Goal: Find specific page/section: Find specific page/section

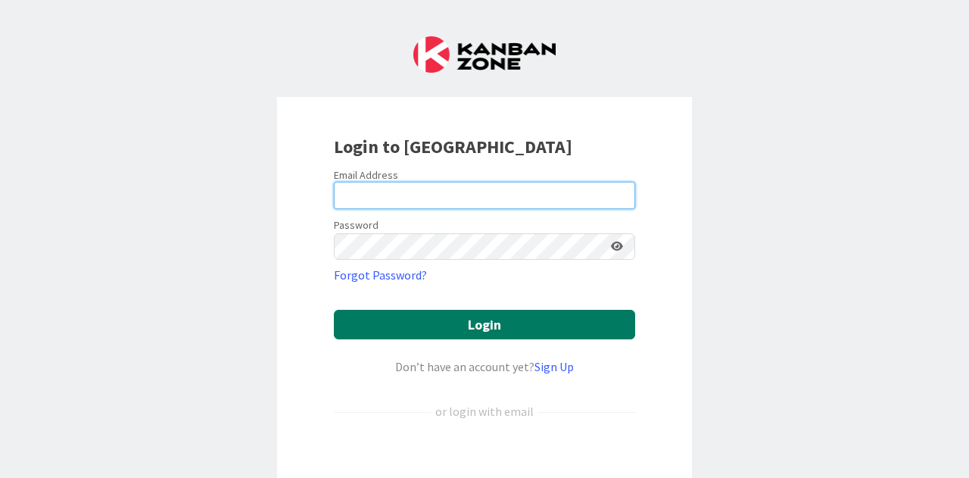
type input "[EMAIL_ADDRESS][DOMAIN_NAME]"
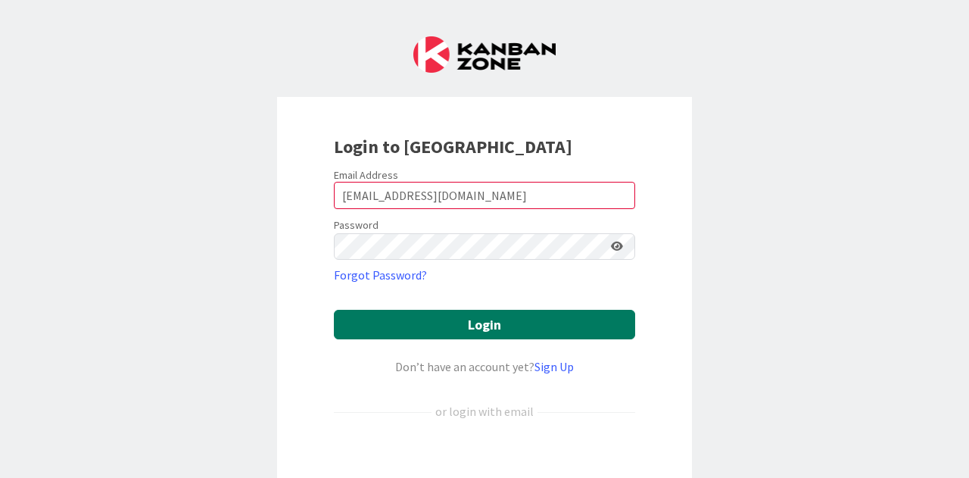
click at [497, 334] on button "Login" at bounding box center [484, 325] width 301 height 30
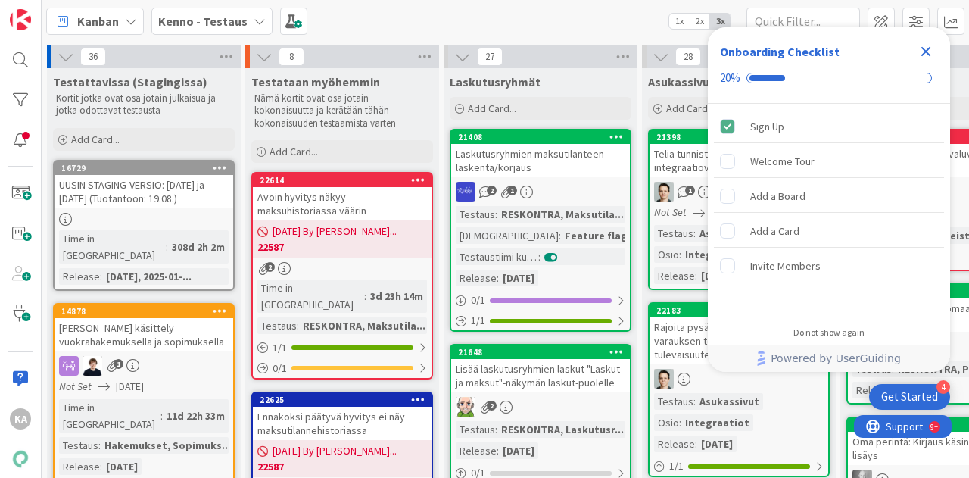
click at [926, 57] on icon "Close Checklist" at bounding box center [926, 51] width 18 height 18
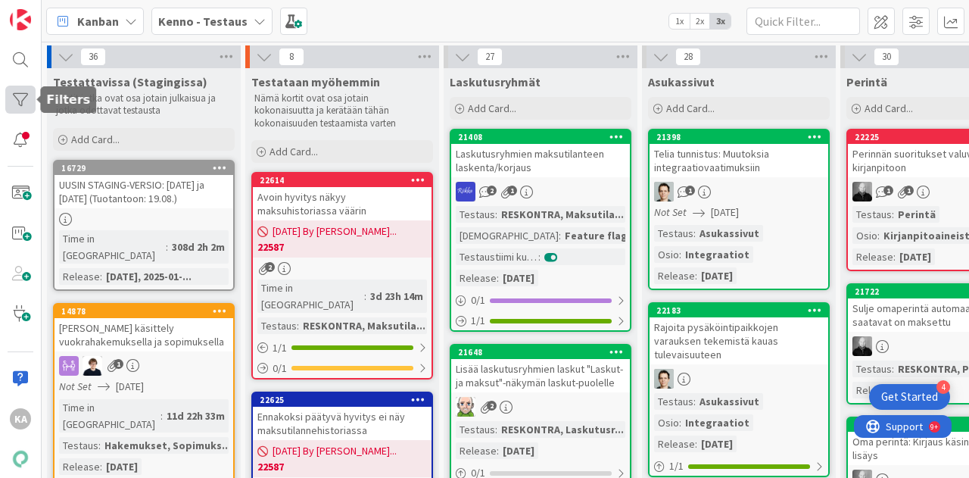
click at [20, 86] on div at bounding box center [20, 100] width 30 height 28
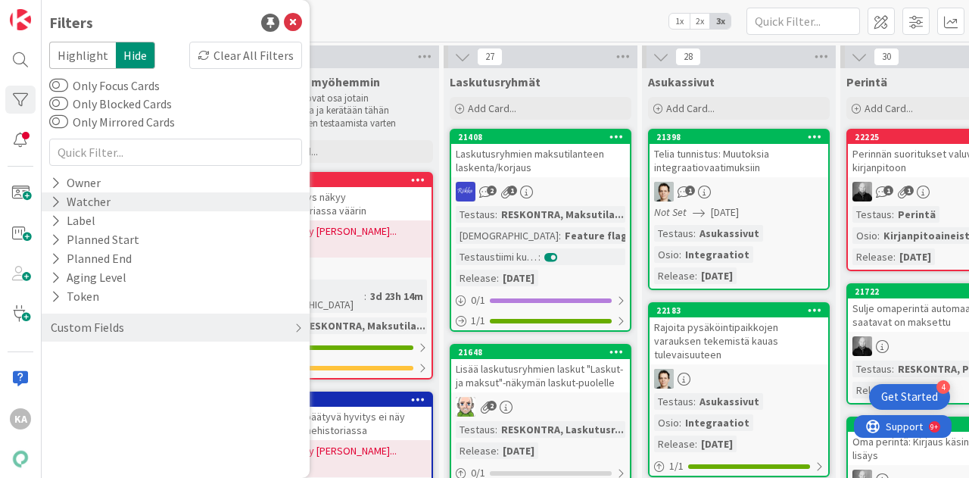
click at [109, 203] on div "Watcher" at bounding box center [80, 201] width 63 height 19
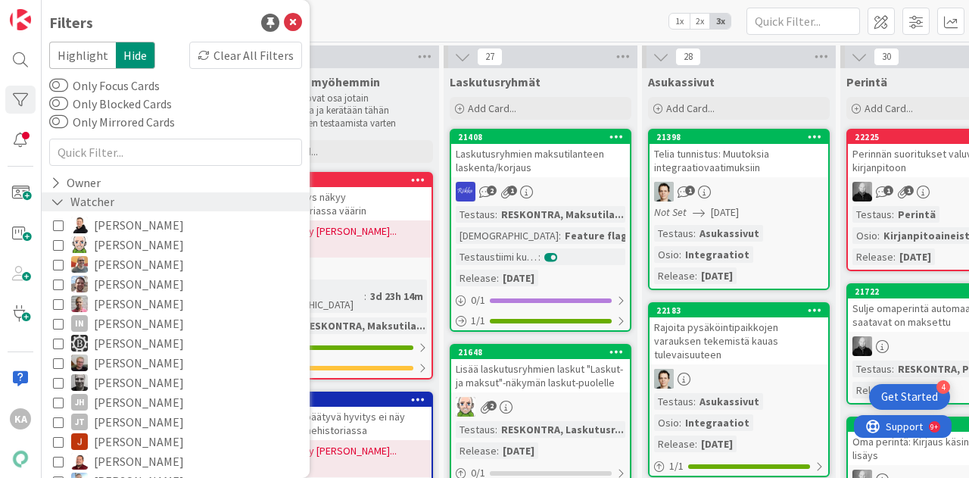
click at [86, 203] on div "Watcher" at bounding box center [82, 201] width 67 height 19
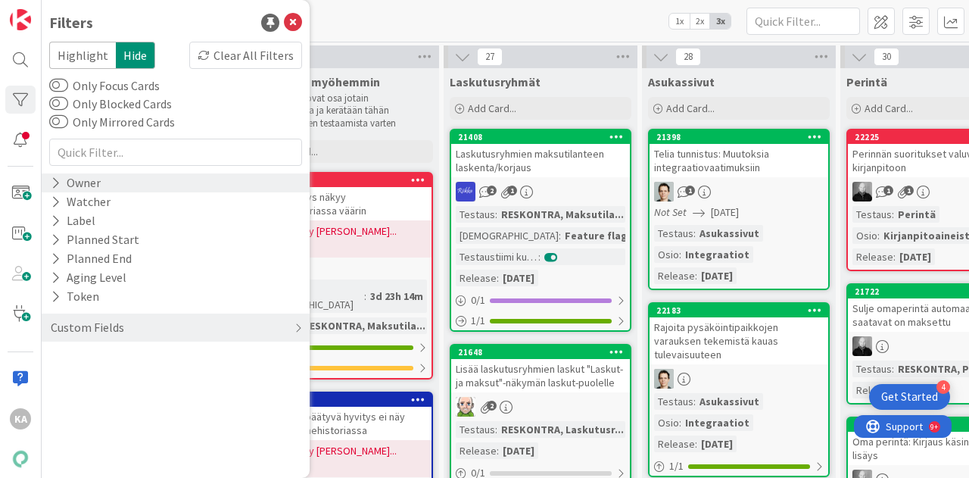
click at [85, 178] on div "Owner" at bounding box center [75, 182] width 53 height 19
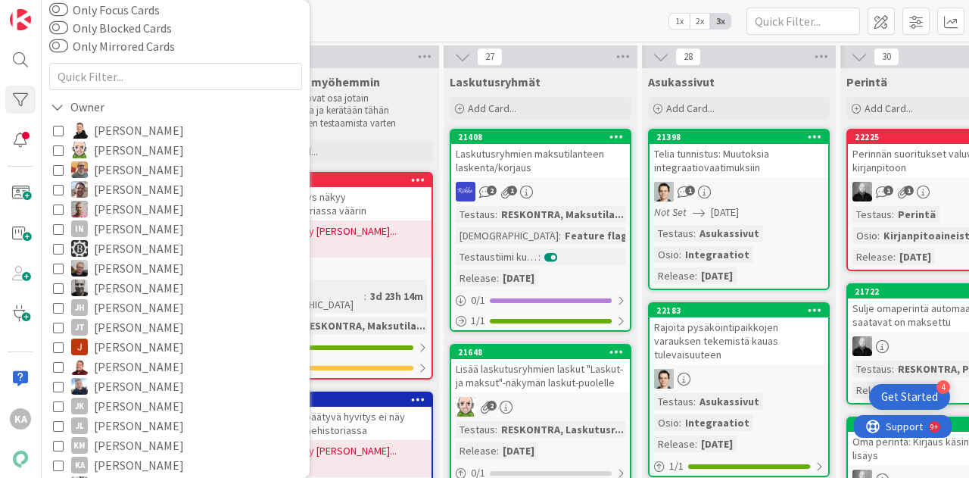
scroll to position [151, 0]
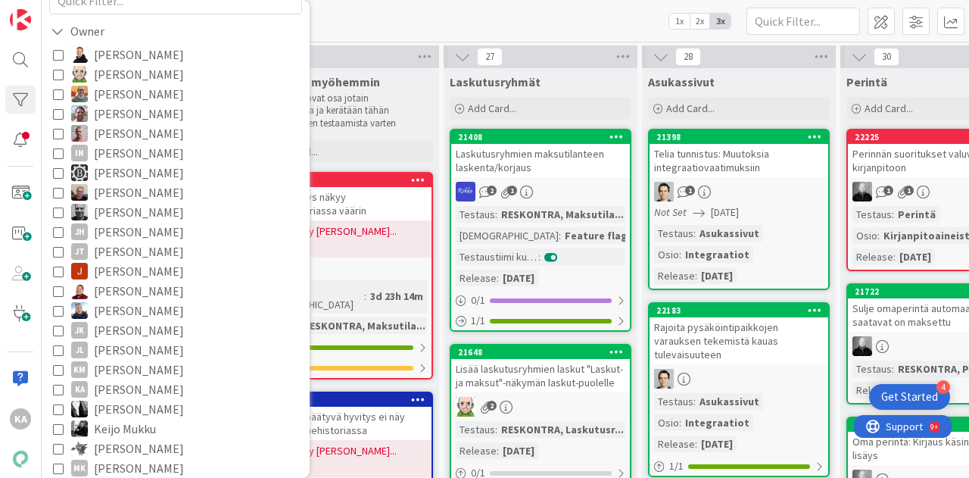
click at [121, 391] on span "[PERSON_NAME]" at bounding box center [139, 389] width 90 height 20
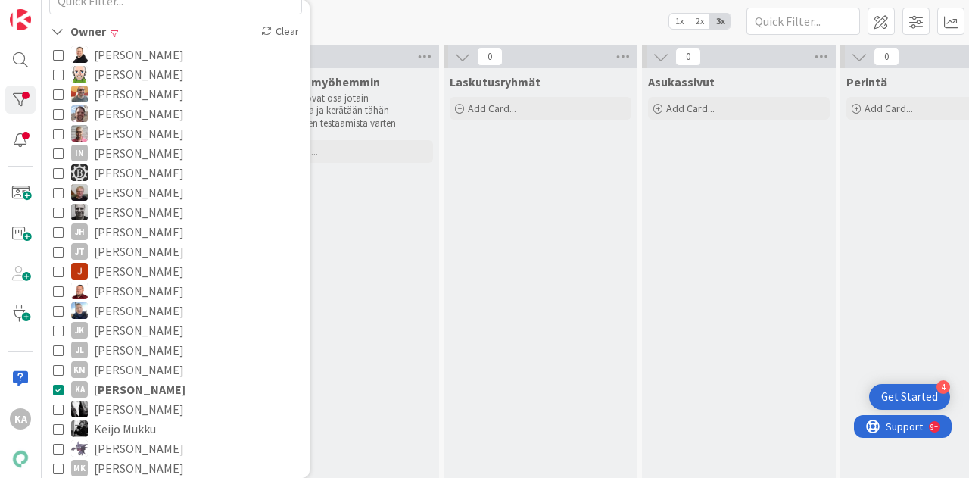
click at [482, 27] on div "[PERSON_NAME] - Testaus 1x 2x 3x" at bounding box center [506, 21] width 928 height 42
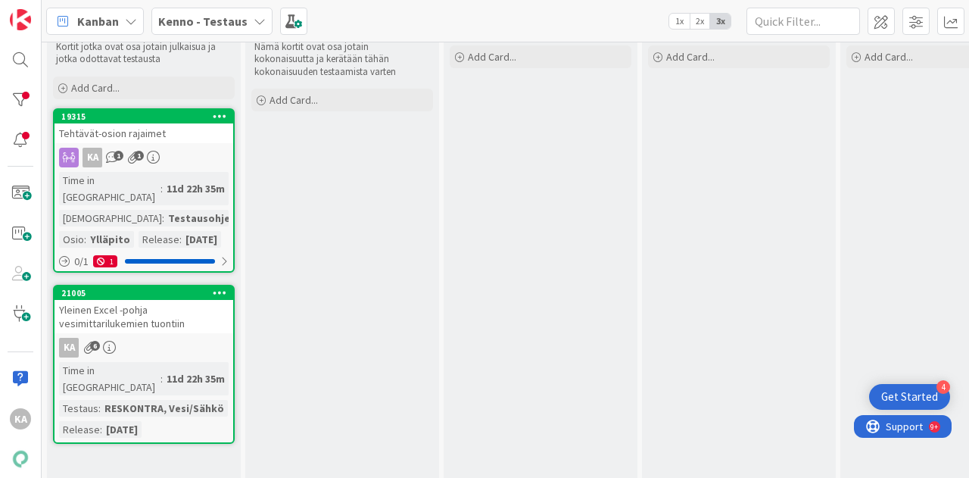
scroll to position [76, 0]
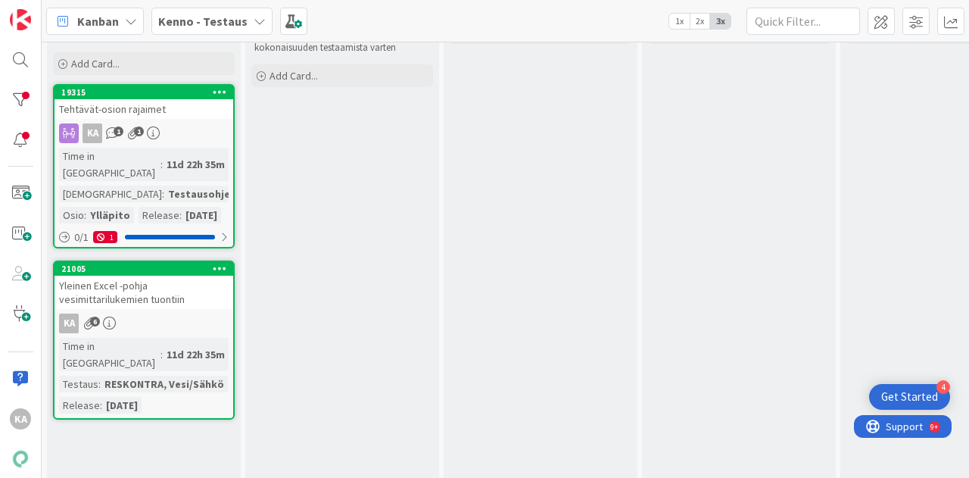
click at [181, 107] on div "Tehtävät-osion rajaimet" at bounding box center [144, 109] width 179 height 20
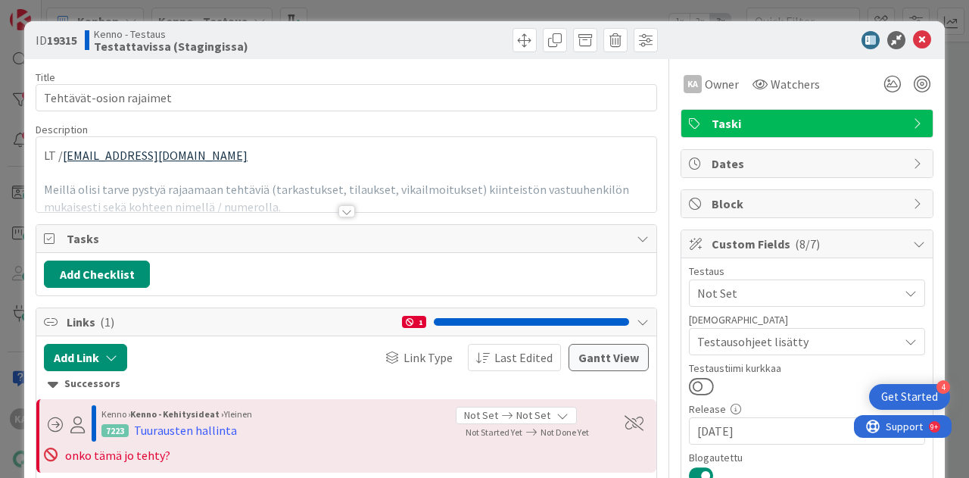
click at [344, 211] on div at bounding box center [346, 211] width 17 height 12
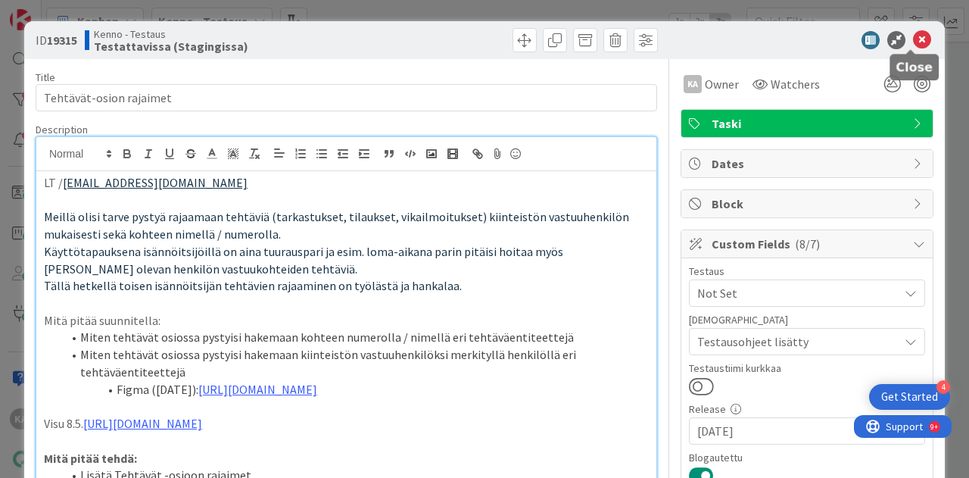
click at [916, 42] on icon at bounding box center [922, 40] width 18 height 18
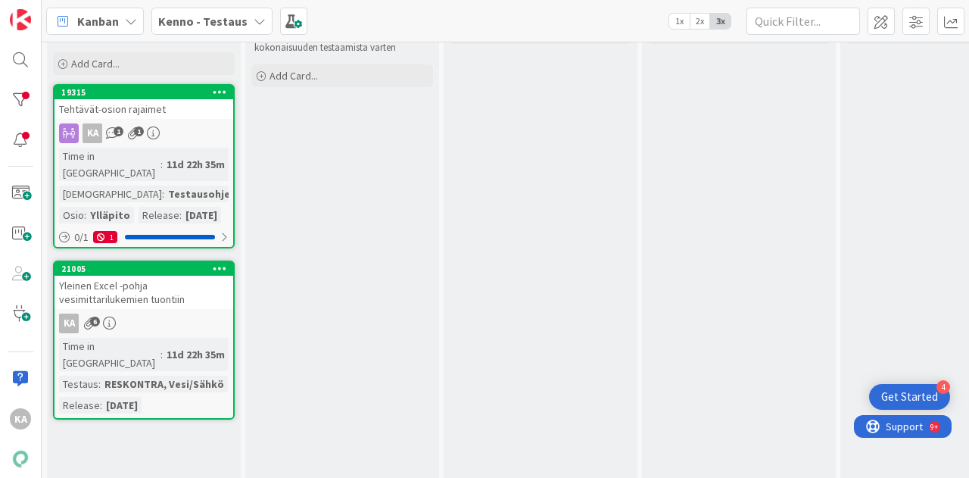
click at [118, 296] on div "Yleinen Excel -pohja vesimittarilukemien tuontiin" at bounding box center [144, 292] width 179 height 33
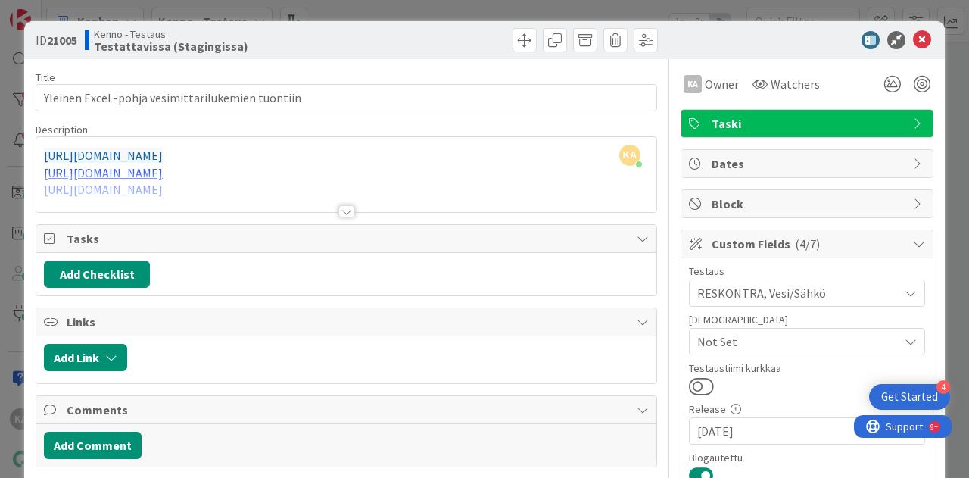
click at [348, 205] on div at bounding box center [346, 211] width 17 height 12
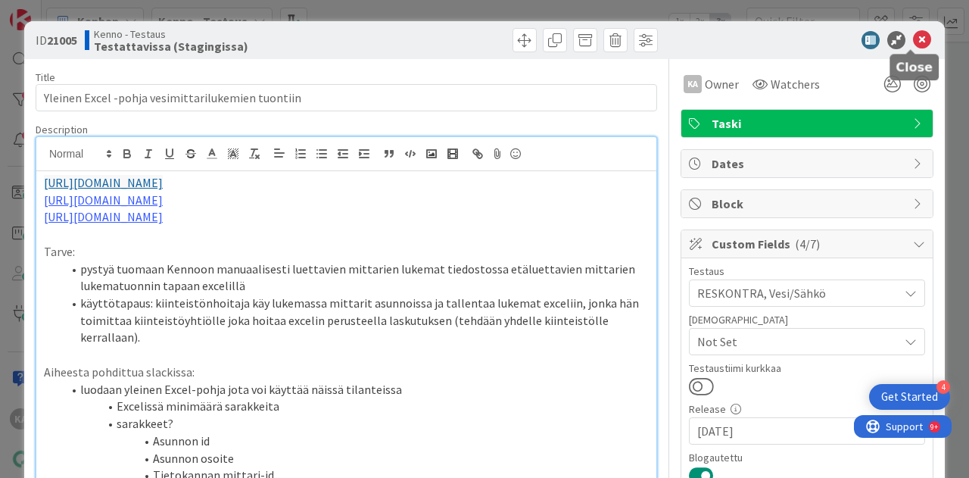
click at [913, 38] on icon at bounding box center [922, 40] width 18 height 18
